Goal: Task Accomplishment & Management: Manage account settings

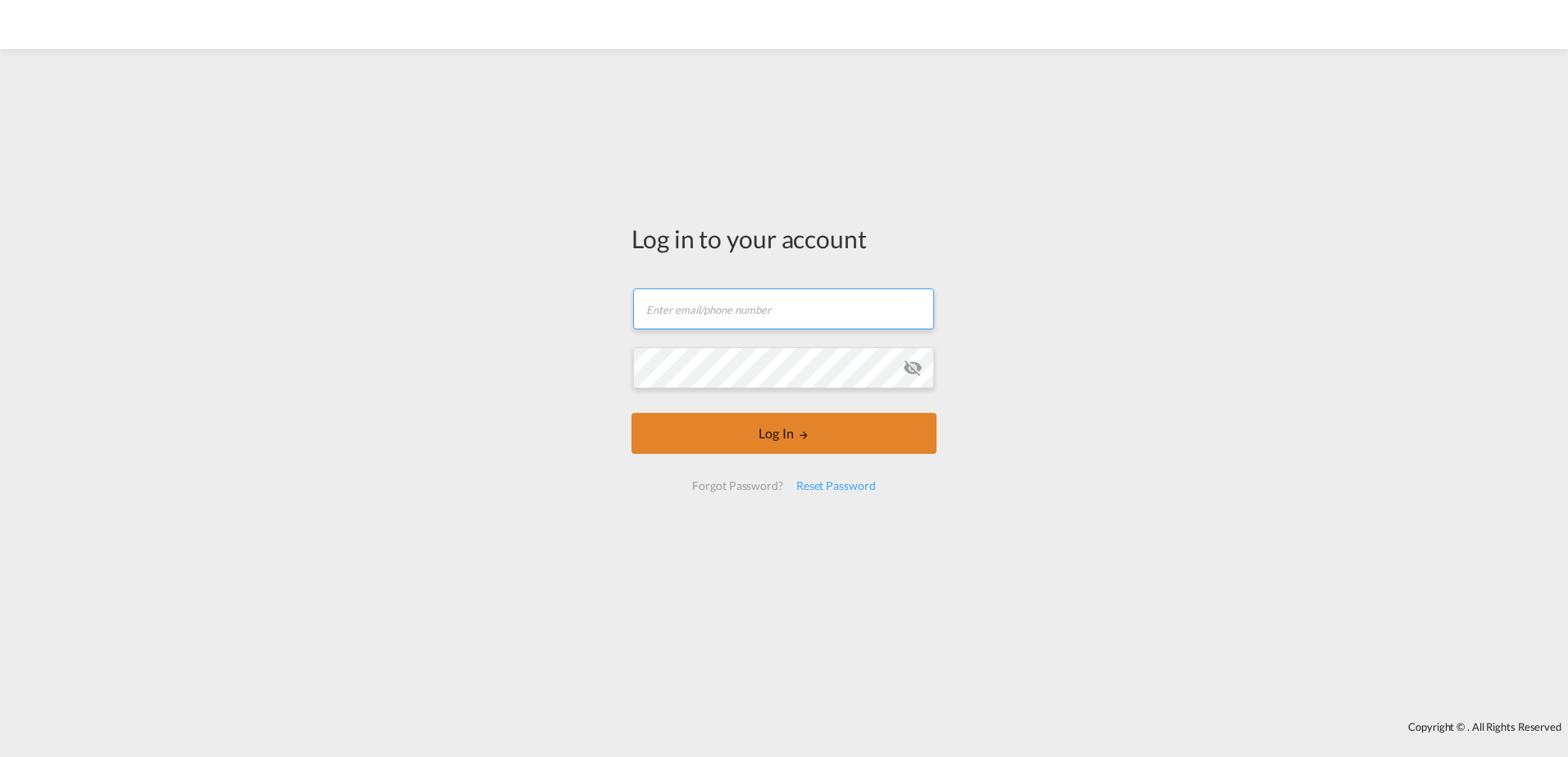
type input "[PERSON_NAME][EMAIL_ADDRESS][DOMAIN_NAME]"
click at [787, 437] on button "Log In" at bounding box center [784, 433] width 305 height 41
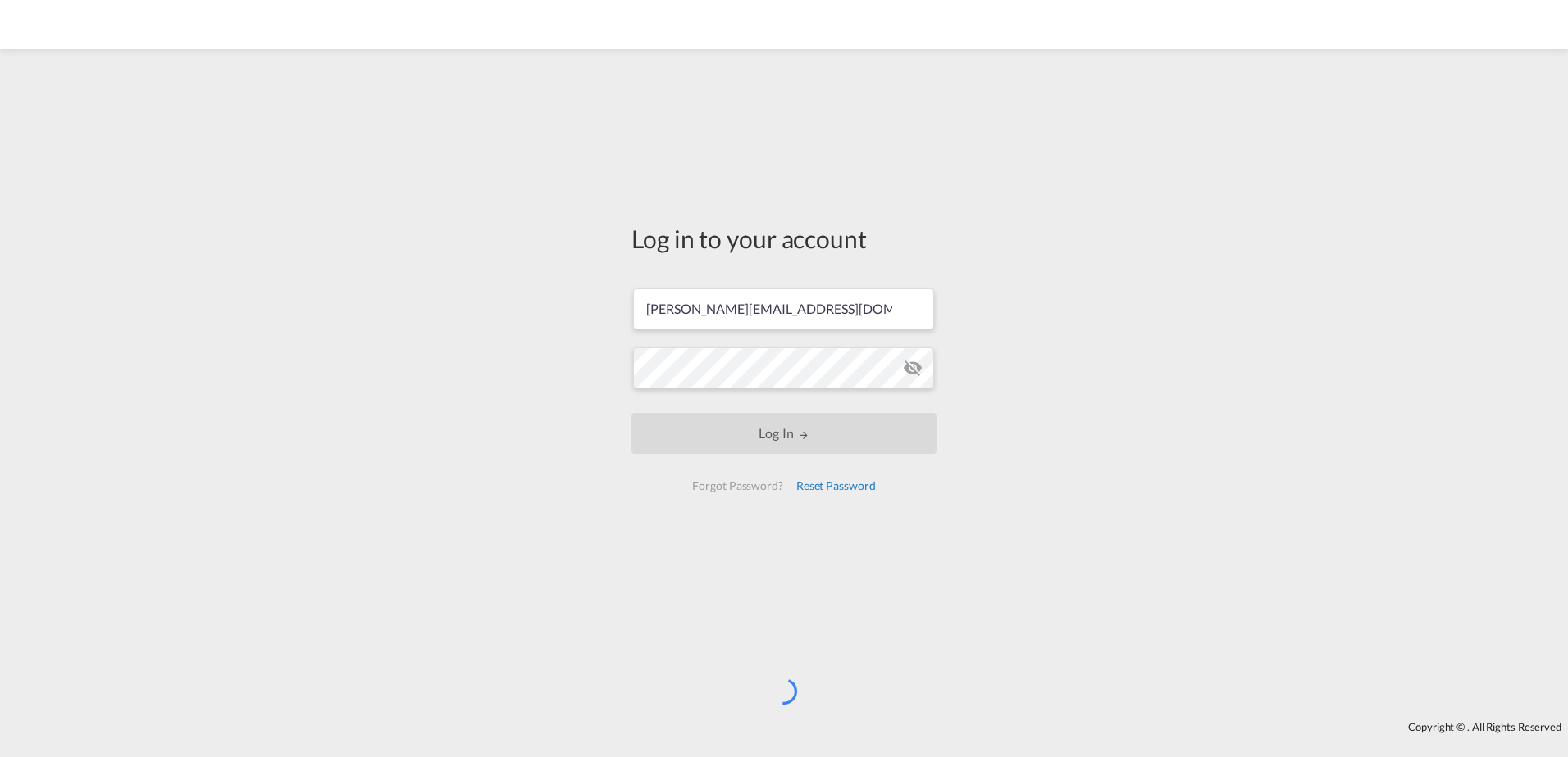
click at [813, 490] on div "Reset Password" at bounding box center [836, 485] width 93 height 29
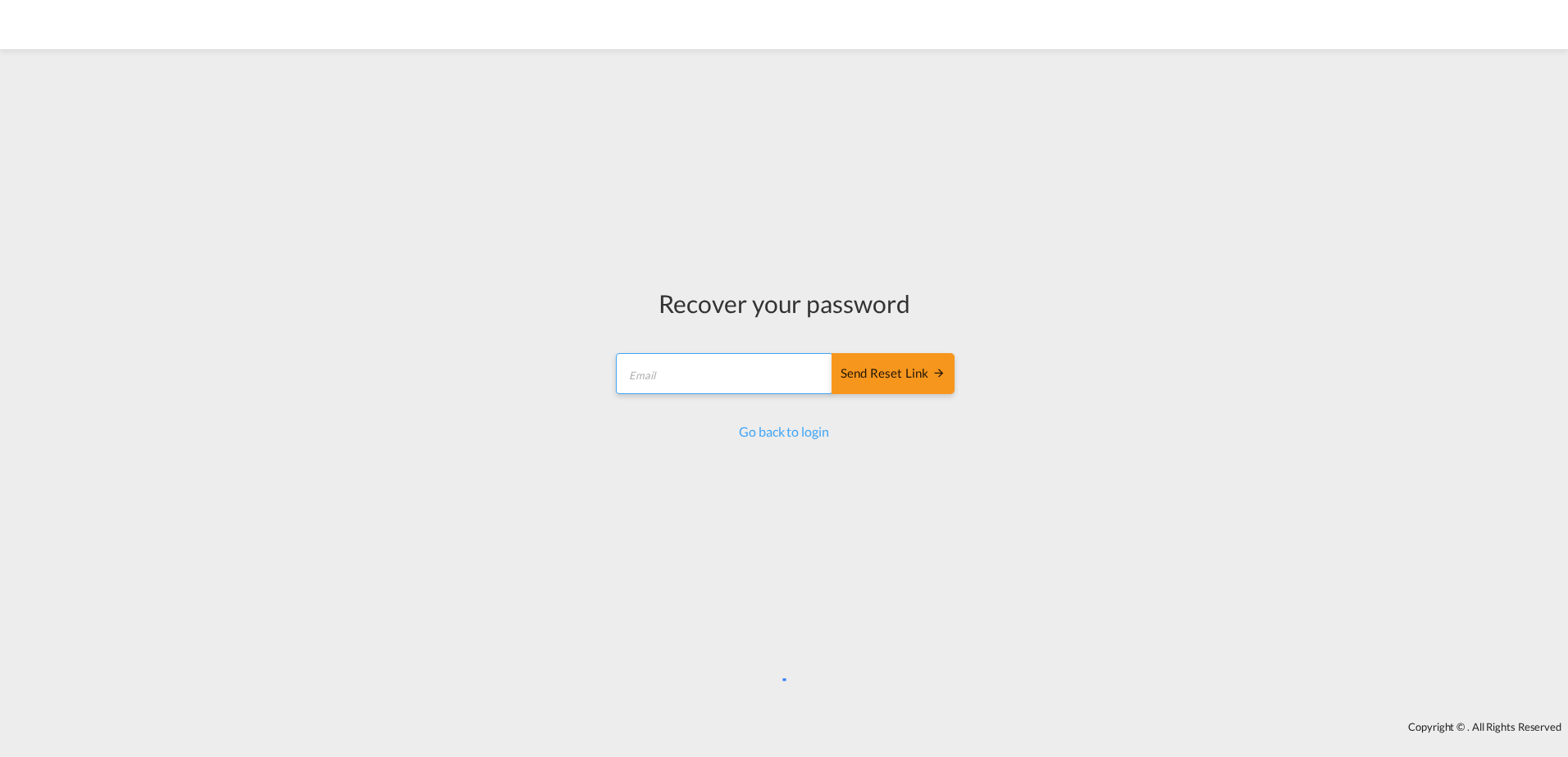
click at [726, 380] on input "email" at bounding box center [725, 373] width 217 height 41
type input "[PERSON_NAME][EMAIL_ADDRESS][DOMAIN_NAME]"
click at [881, 375] on div "Send reset link" at bounding box center [893, 374] width 105 height 19
click at [889, 373] on div "Send reset link" at bounding box center [893, 374] width 105 height 19
click at [790, 435] on link "Go back to login" at bounding box center [784, 431] width 89 height 16
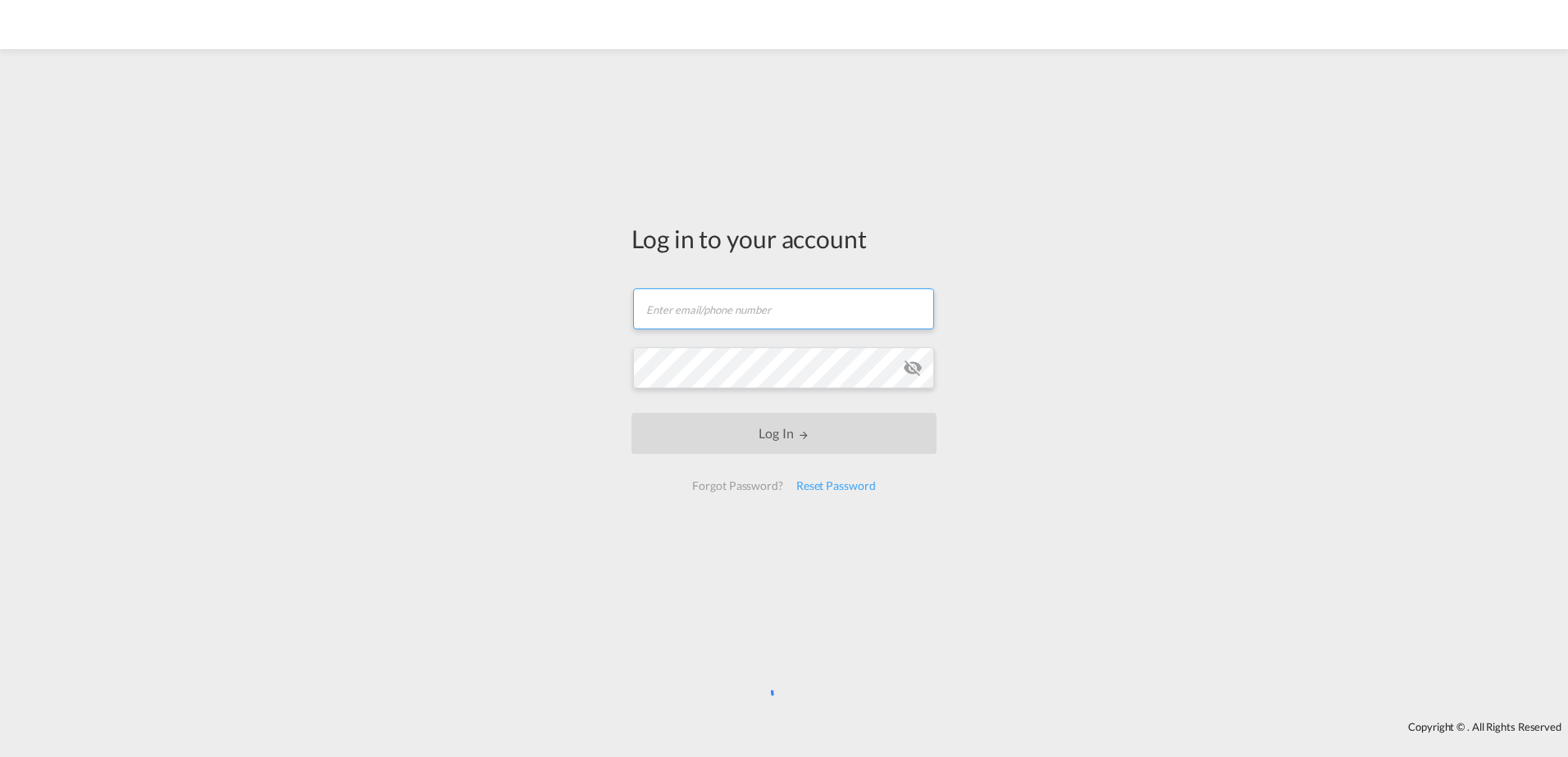
type input "[PERSON_NAME][EMAIL_ADDRESS][DOMAIN_NAME]"
